Goal: Information Seeking & Learning: Learn about a topic

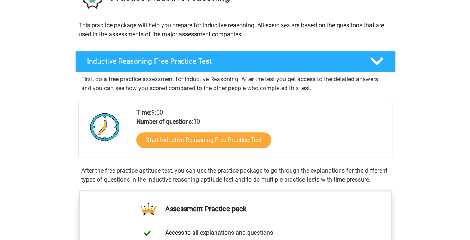
scroll to position [75, 0]
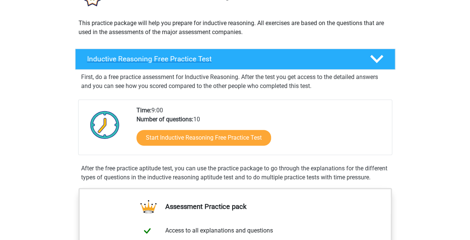
click at [250, 64] on div "Inductive Reasoning Free Practice Test" at bounding box center [235, 59] width 320 height 21
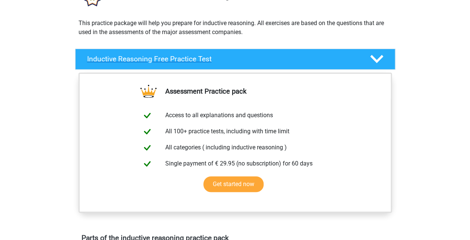
click at [250, 64] on div "Inductive Reasoning Free Practice Test" at bounding box center [235, 59] width 320 height 21
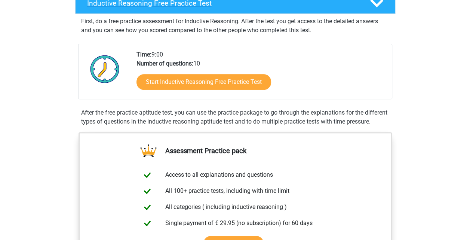
scroll to position [112, 0]
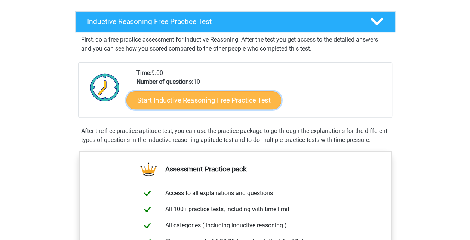
click at [227, 103] on link "Start Inductive Reasoning Free Practice Test" at bounding box center [203, 100] width 155 height 18
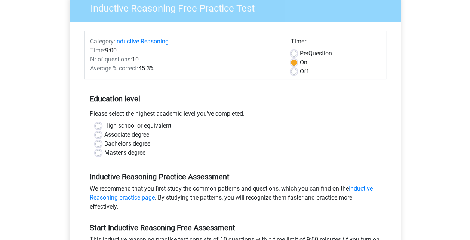
scroll to position [112, 0]
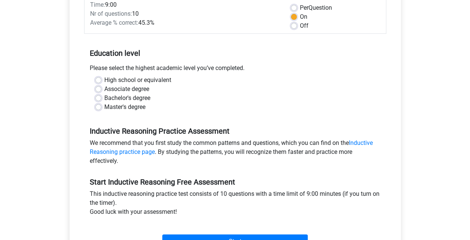
click at [104, 78] on label "High school or equivalent" at bounding box center [137, 79] width 67 height 9
click at [98, 78] on input "High school or equivalent" at bounding box center [98, 78] width 6 height 7
radio input "true"
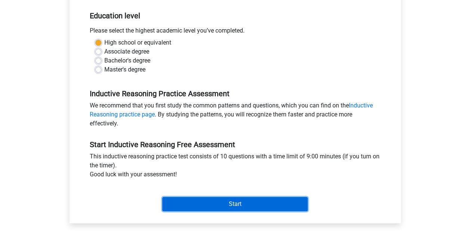
click at [194, 200] on input "Start" at bounding box center [234, 204] width 145 height 14
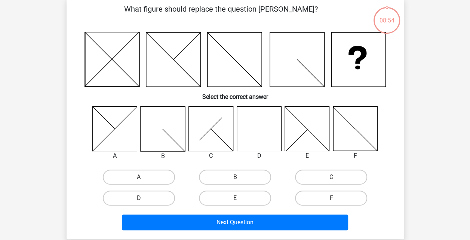
scroll to position [37, 0]
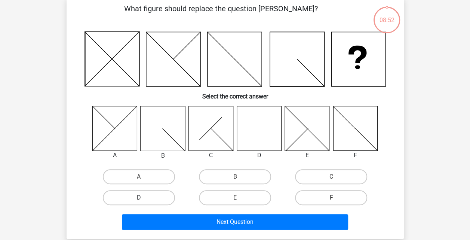
click at [151, 195] on label "D" at bounding box center [139, 197] width 72 height 15
click at [144, 197] on input "D" at bounding box center [141, 199] width 5 height 5
radio input "true"
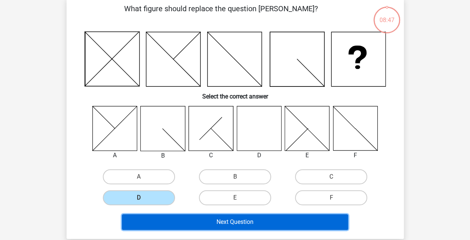
click at [248, 220] on button "Next Question" at bounding box center [235, 222] width 226 height 16
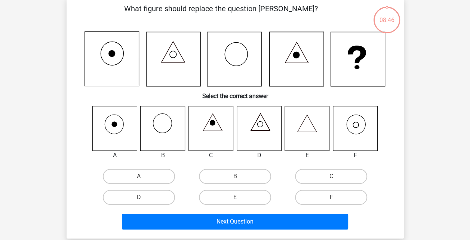
scroll to position [34, 0]
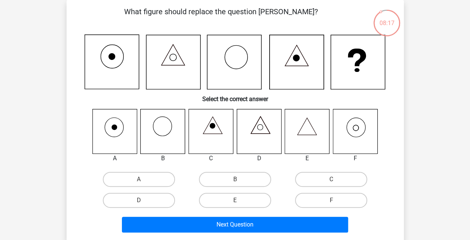
click at [333, 202] on input "F" at bounding box center [333, 202] width 5 height 5
radio input "true"
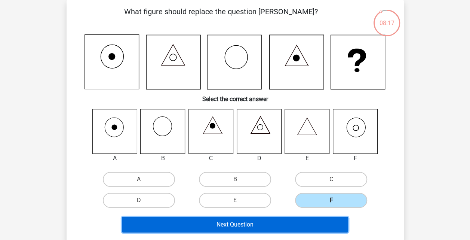
click at [318, 222] on button "Next Question" at bounding box center [235, 224] width 226 height 16
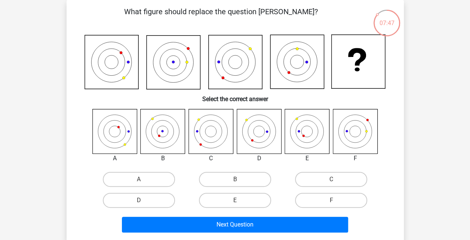
click at [305, 132] on icon at bounding box center [307, 131] width 44 height 44
click at [246, 204] on label "E" at bounding box center [235, 199] width 72 height 15
click at [240, 204] on input "E" at bounding box center [237, 202] width 5 height 5
radio input "true"
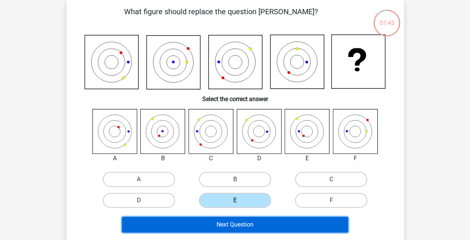
click at [247, 225] on button "Next Question" at bounding box center [235, 224] width 226 height 16
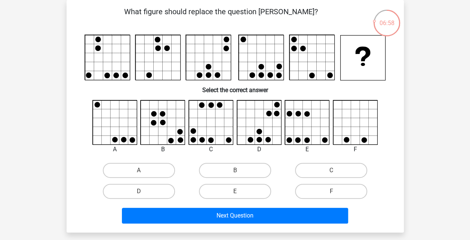
drag, startPoint x: 130, startPoint y: 137, endPoint x: 62, endPoint y: 109, distance: 73.9
click at [62, 109] on div "06:58 Question 4 of 10 Question category: inductive reasoning set 1 What figure…" at bounding box center [235, 116] width 349 height 232
click at [308, 170] on label "C" at bounding box center [331, 170] width 72 height 15
click at [331, 170] on input "C" at bounding box center [333, 172] width 5 height 5
radio input "true"
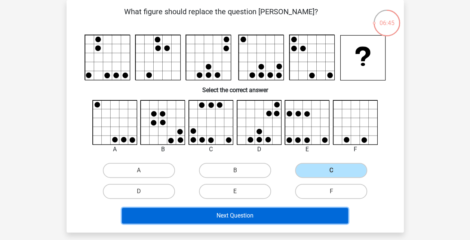
click at [285, 215] on button "Next Question" at bounding box center [235, 215] width 226 height 16
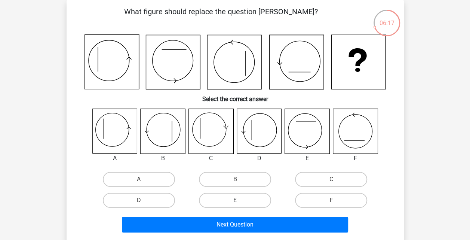
click at [236, 198] on label "E" at bounding box center [235, 199] width 72 height 15
click at [236, 200] on input "E" at bounding box center [237, 202] width 5 height 5
radio input "true"
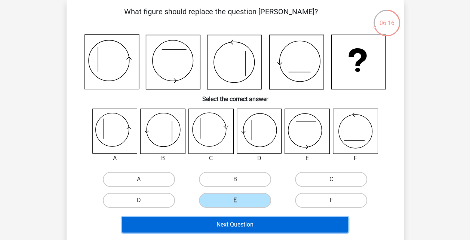
click at [240, 226] on button "Next Question" at bounding box center [235, 224] width 226 height 16
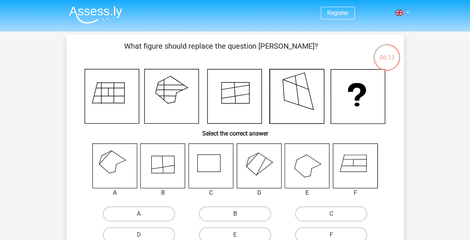
scroll to position [37, 0]
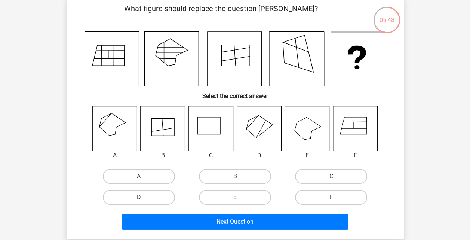
click at [103, 130] on icon at bounding box center [104, 131] width 10 height 9
click at [146, 172] on label "A" at bounding box center [139, 176] width 72 height 15
click at [144, 176] on input "A" at bounding box center [141, 178] width 5 height 5
radio input "true"
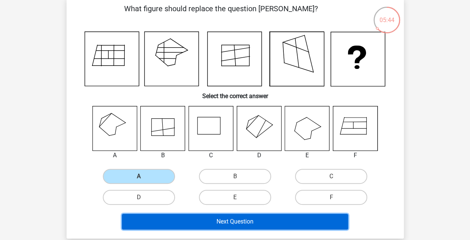
click at [226, 222] on button "Next Question" at bounding box center [235, 221] width 226 height 16
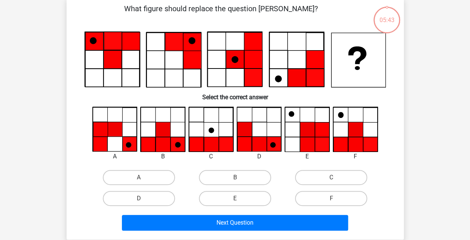
scroll to position [34, 0]
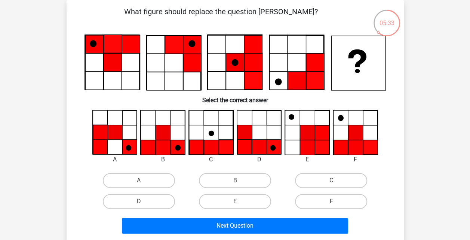
drag, startPoint x: 167, startPoint y: 78, endPoint x: 111, endPoint y: 93, distance: 57.2
click at [111, 93] on h6 "Select the correct answer" at bounding box center [234, 96] width 313 height 13
click at [332, 205] on input "F" at bounding box center [333, 203] width 5 height 5
radio input "true"
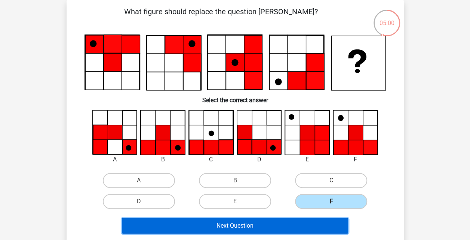
click at [322, 224] on button "Next Question" at bounding box center [235, 226] width 226 height 16
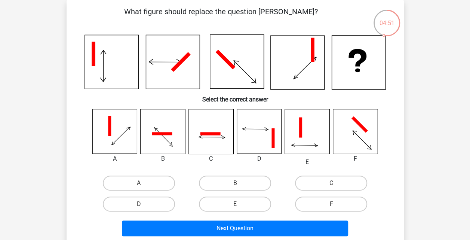
drag, startPoint x: 189, startPoint y: 55, endPoint x: 61, endPoint y: 64, distance: 128.2
click at [61, 64] on div "04:51 Question 8 of 10 Question category: inductive reasoning set 1 What figure…" at bounding box center [235, 122] width 349 height 245
drag, startPoint x: 68, startPoint y: 66, endPoint x: 78, endPoint y: 62, distance: 10.8
click at [78, 62] on div "What figure should replace the question mark? Select the correct answer" at bounding box center [235, 122] width 331 height 233
click at [327, 203] on label "F" at bounding box center [331, 203] width 72 height 15
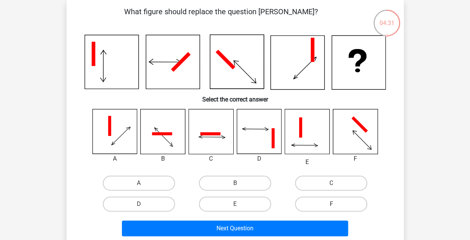
click at [331, 204] on input "F" at bounding box center [333, 206] width 5 height 5
radio input "true"
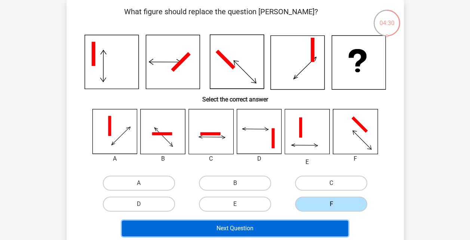
click at [276, 229] on button "Next Question" at bounding box center [235, 228] width 226 height 16
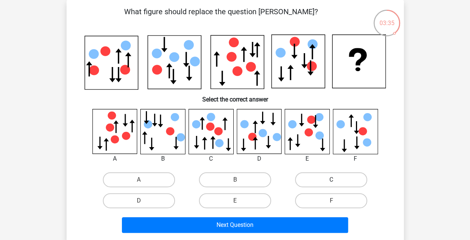
drag, startPoint x: 366, startPoint y: 172, endPoint x: 362, endPoint y: 173, distance: 4.3
click at [363, 173] on div "C" at bounding box center [331, 179] width 90 height 15
click at [361, 173] on label "C" at bounding box center [331, 179] width 72 height 15
click at [336, 179] on input "C" at bounding box center [333, 181] width 5 height 5
radio input "true"
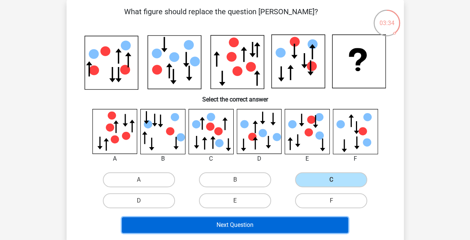
click at [297, 230] on button "Next Question" at bounding box center [235, 225] width 226 height 16
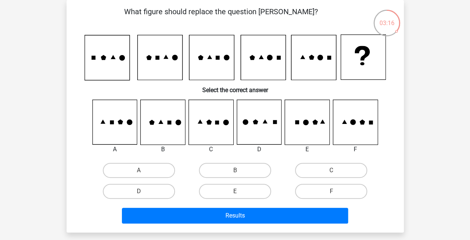
drag, startPoint x: 203, startPoint y: 61, endPoint x: 188, endPoint y: 52, distance: 17.8
click at [188, 52] on icon at bounding box center [234, 57] width 301 height 46
drag, startPoint x: 151, startPoint y: 60, endPoint x: 146, endPoint y: 60, distance: 4.9
click at [146, 60] on icon at bounding box center [159, 57] width 45 height 45
click at [232, 185] on label "E" at bounding box center [235, 190] width 72 height 15
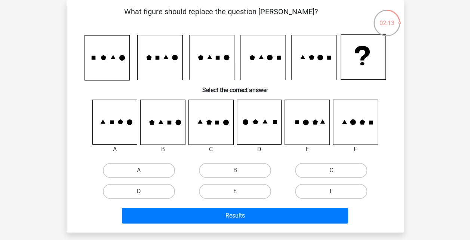
click at [235, 191] on input "E" at bounding box center [237, 193] width 5 height 5
radio input "true"
click at [315, 167] on label "C" at bounding box center [331, 170] width 72 height 15
click at [331, 170] on input "C" at bounding box center [333, 172] width 5 height 5
radio input "true"
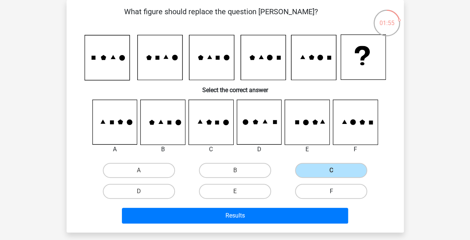
click at [326, 185] on label "F" at bounding box center [331, 190] width 72 height 15
click at [331, 191] on input "F" at bounding box center [333, 193] width 5 height 5
radio input "true"
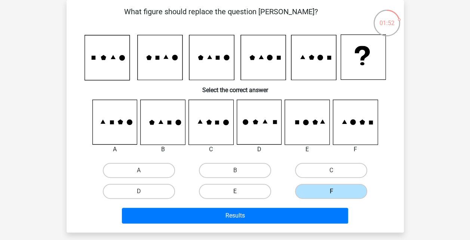
drag, startPoint x: 257, startPoint y: 191, endPoint x: 253, endPoint y: 194, distance: 5.6
click at [257, 191] on label "E" at bounding box center [235, 190] width 72 height 15
click at [240, 191] on input "E" at bounding box center [237, 193] width 5 height 5
radio input "true"
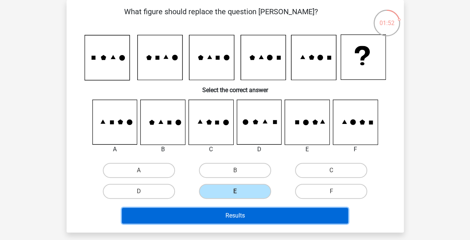
click at [245, 215] on button "Results" at bounding box center [235, 215] width 226 height 16
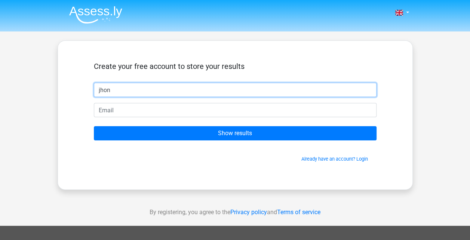
type input "jhon"
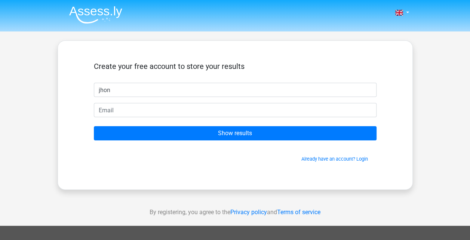
drag, startPoint x: 176, startPoint y: 100, endPoint x: 168, endPoint y: 108, distance: 11.4
click at [172, 104] on form "Create your free account to store your results jhon Show results Already have a…" at bounding box center [235, 112] width 283 height 101
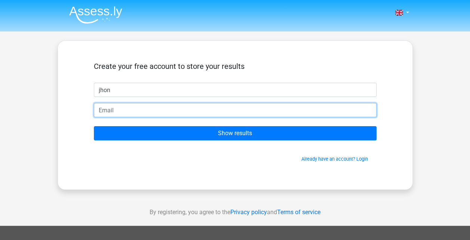
click at [168, 108] on input "email" at bounding box center [235, 110] width 283 height 14
paste input "[EMAIL_ADDRESS][DOMAIN_NAME]"
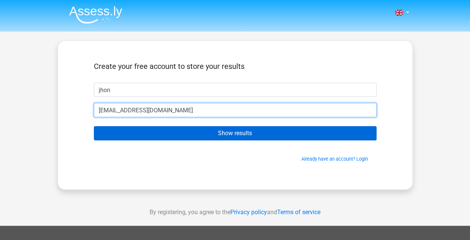
type input "[EMAIL_ADDRESS][DOMAIN_NAME]"
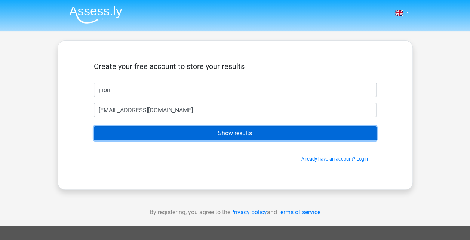
click at [185, 129] on input "Show results" at bounding box center [235, 133] width 283 height 14
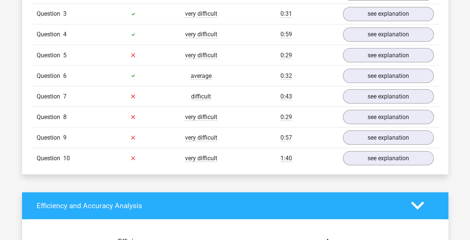
scroll to position [673, 0]
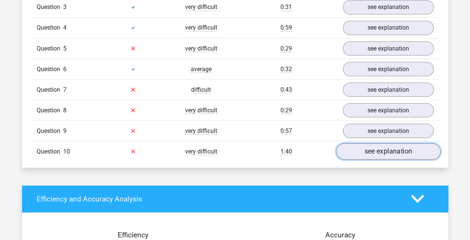
click at [361, 143] on link "see explanation" at bounding box center [388, 151] width 104 height 16
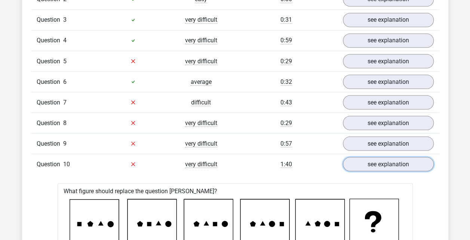
scroll to position [635, 0]
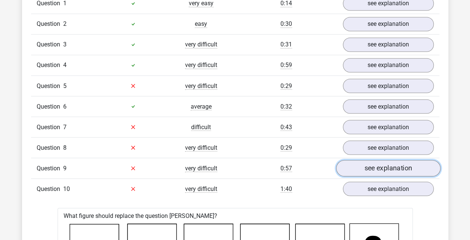
click at [368, 160] on link "see explanation" at bounding box center [388, 168] width 104 height 16
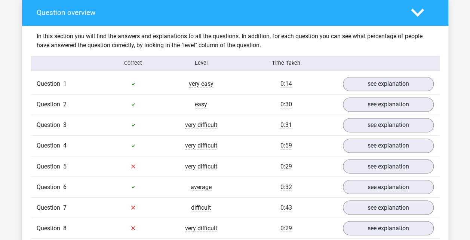
scroll to position [523, 0]
